Goal: Information Seeking & Learning: Learn about a topic

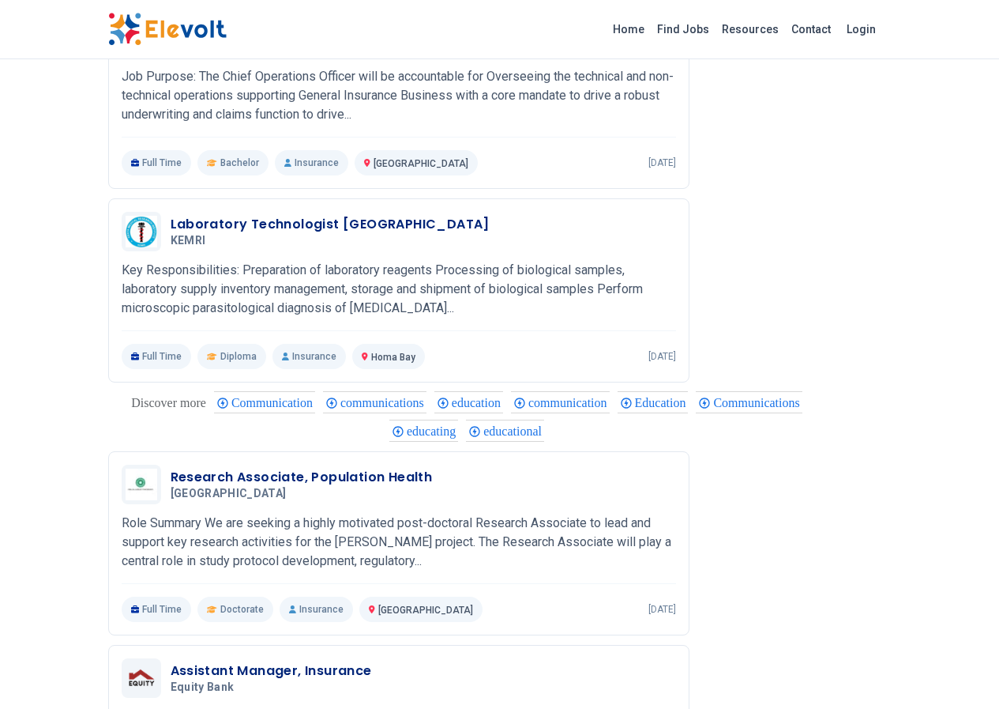
scroll to position [1533, 0]
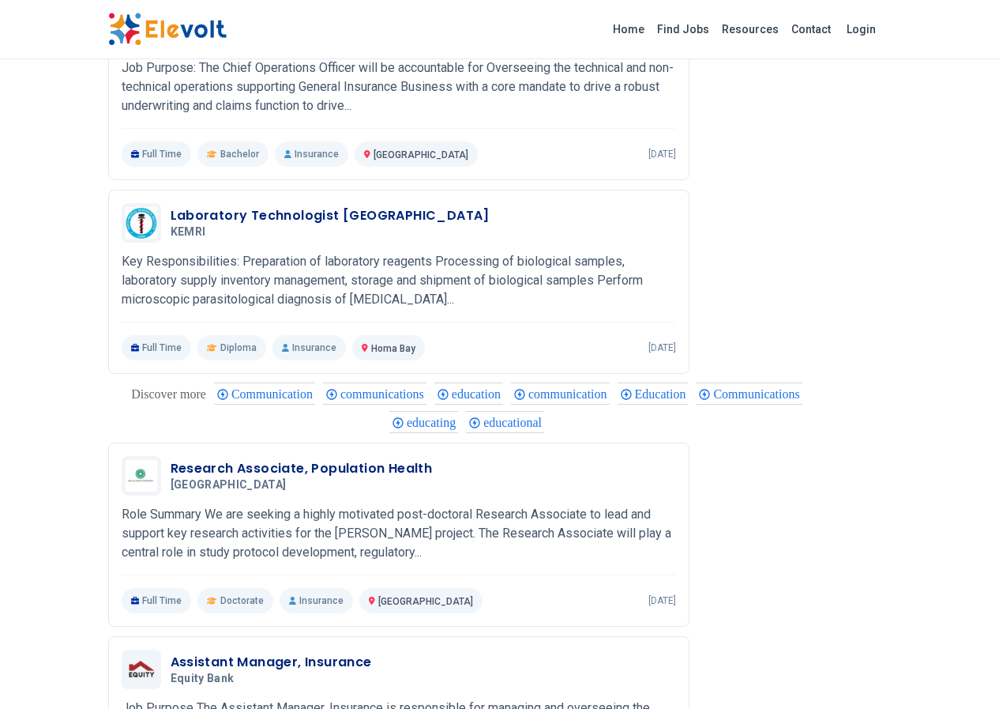
drag, startPoint x: 1006, startPoint y: 308, endPoint x: 998, endPoint y: 525, distance: 216.6
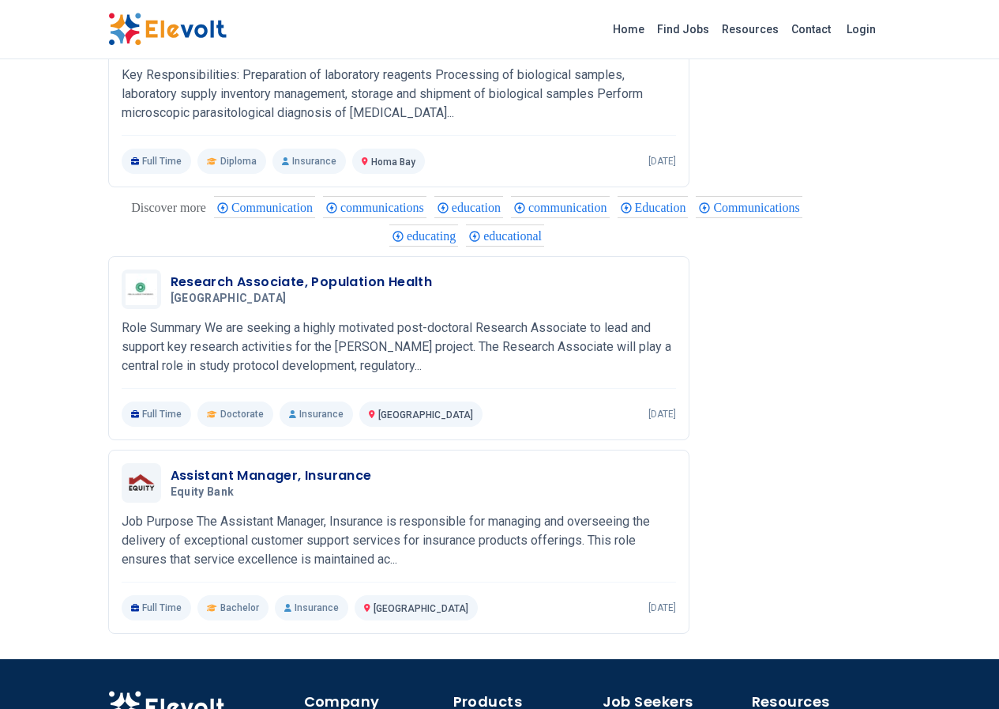
scroll to position [1721, 0]
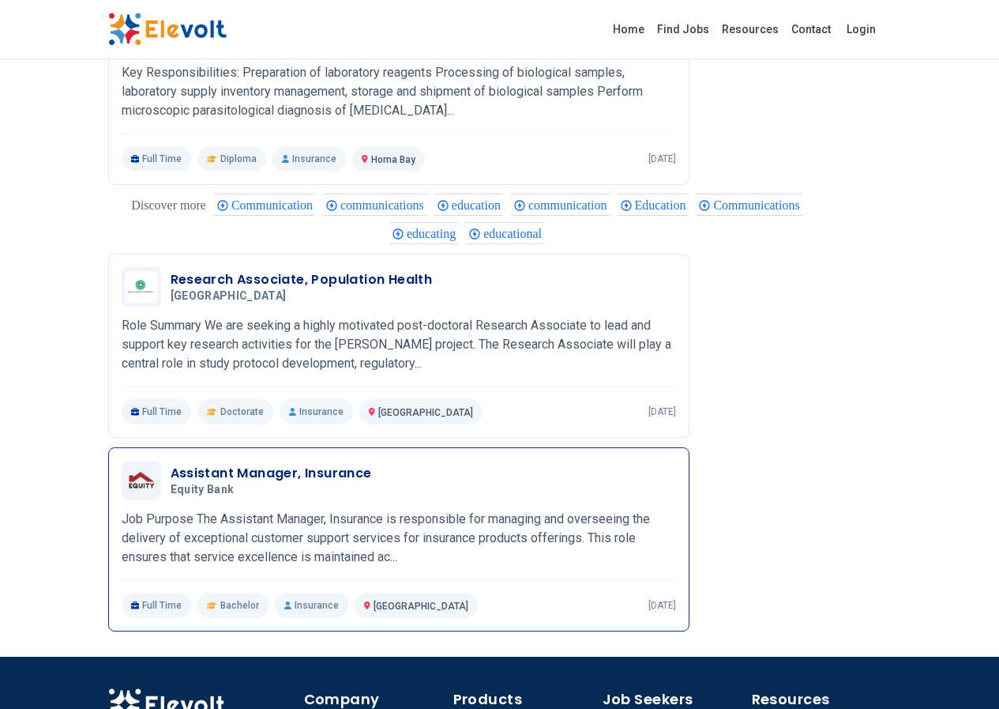
click at [676, 510] on p "Job Purpose The Assistant Manager, Insurance is responsible for managing and ov…" at bounding box center [399, 538] width 555 height 57
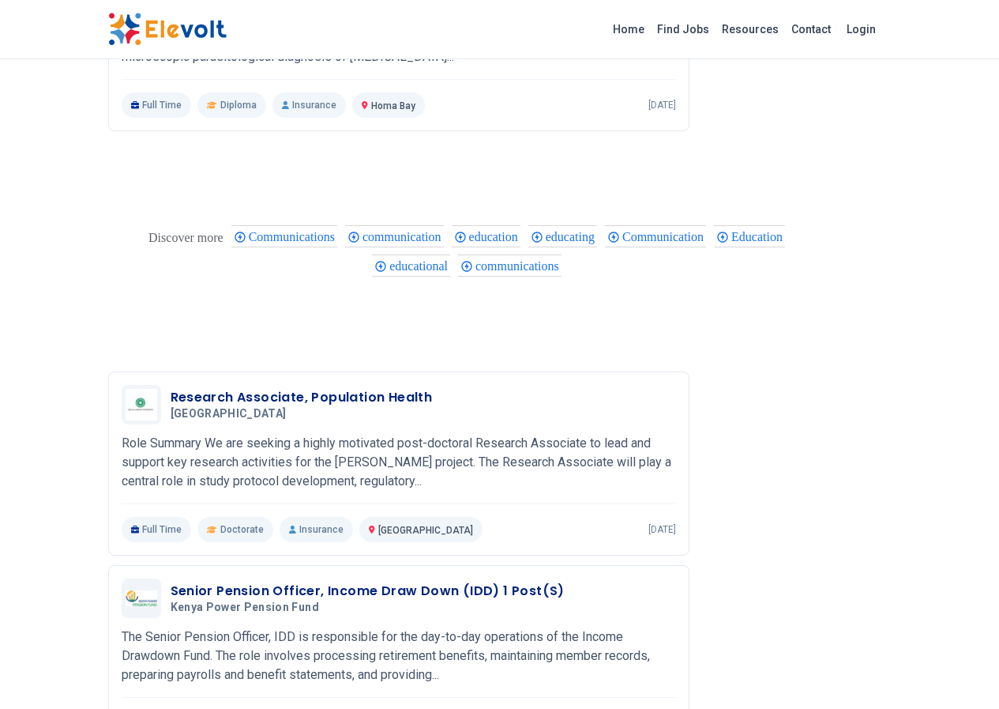
scroll to position [2432, 0]
